Goal: Find contact information: Find contact information

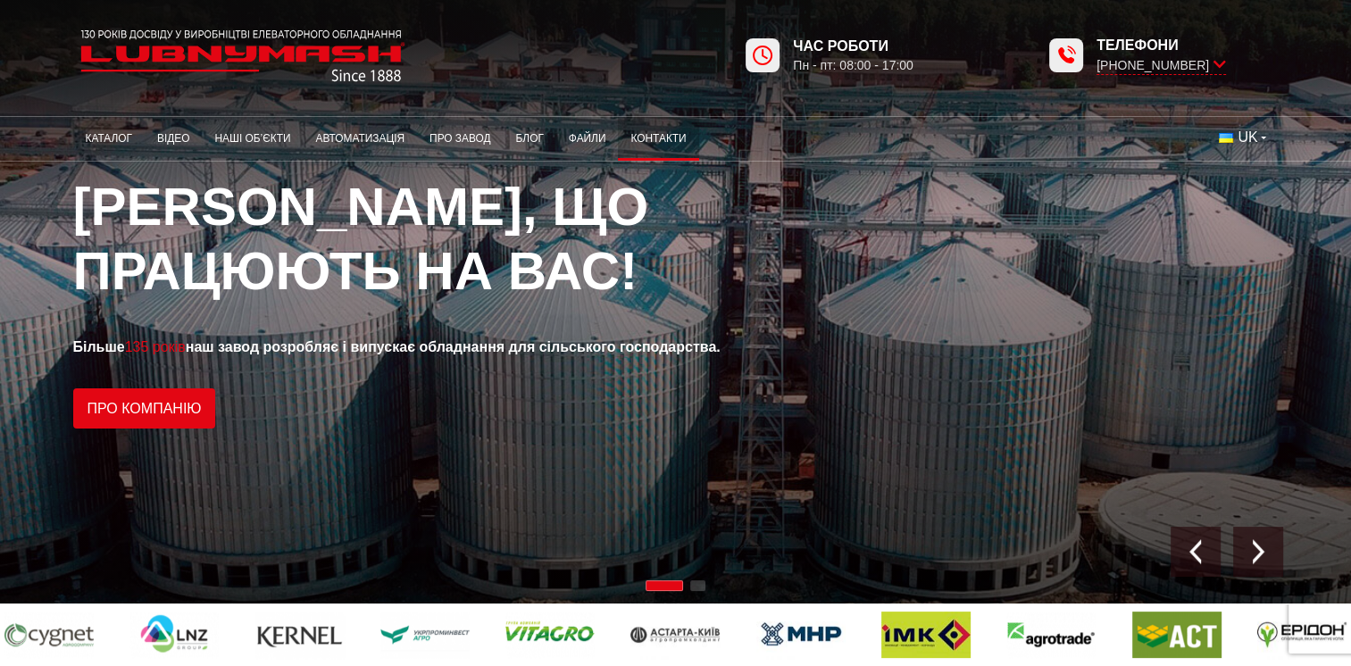
click at [649, 138] on link "Контакти" at bounding box center [658, 138] width 80 height 35
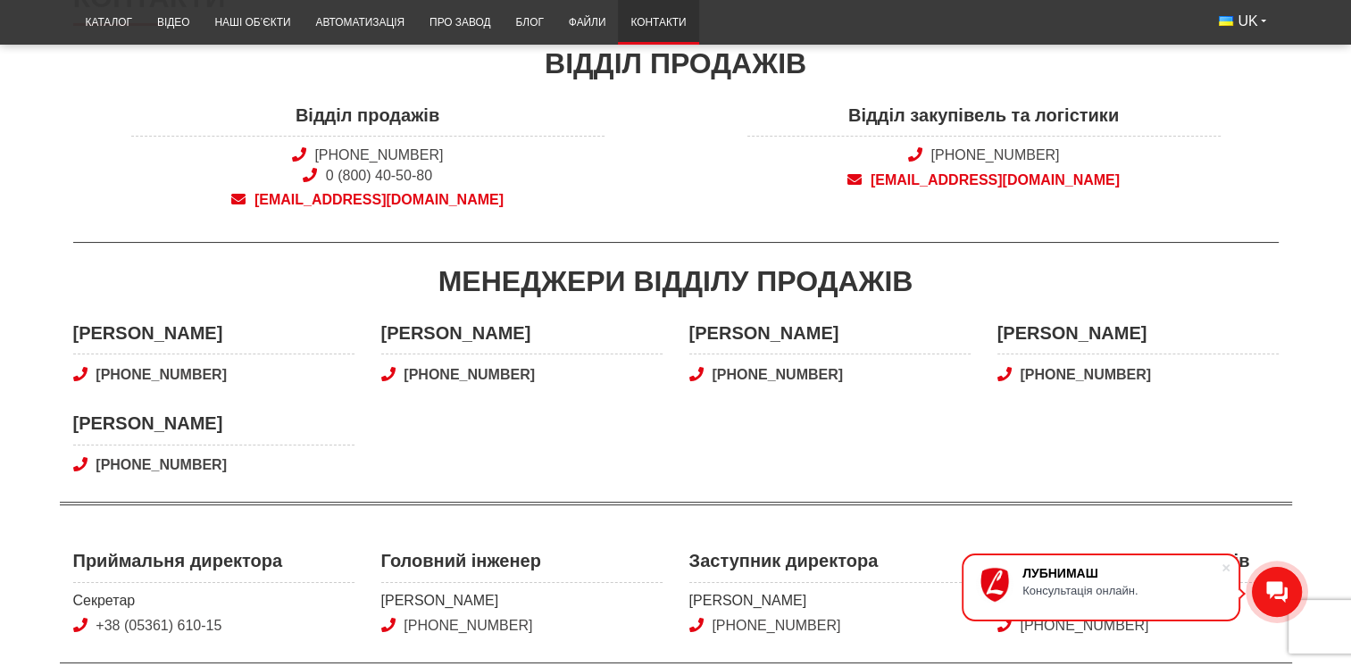
scroll to position [536, 0]
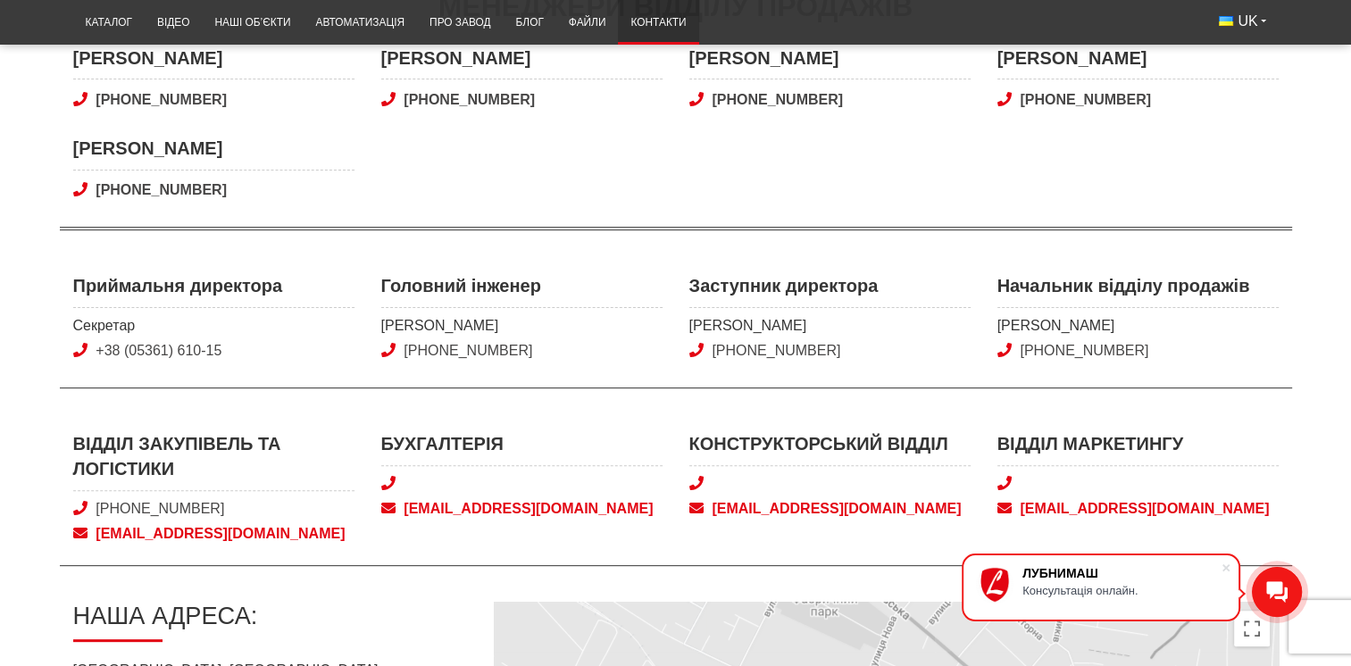
drag, startPoint x: 556, startPoint y: 349, endPoint x: 379, endPoint y: 274, distance: 192.1
click at [379, 274] on div "Головний інженер Кравець Сергій Іванович +38 (050) 346-02-98" at bounding box center [522, 319] width 308 height 93
copy div "Головний інженер Кравець Сергій Іванович +38 (050) 346-02-98"
